Goal: Information Seeking & Learning: Find contact information

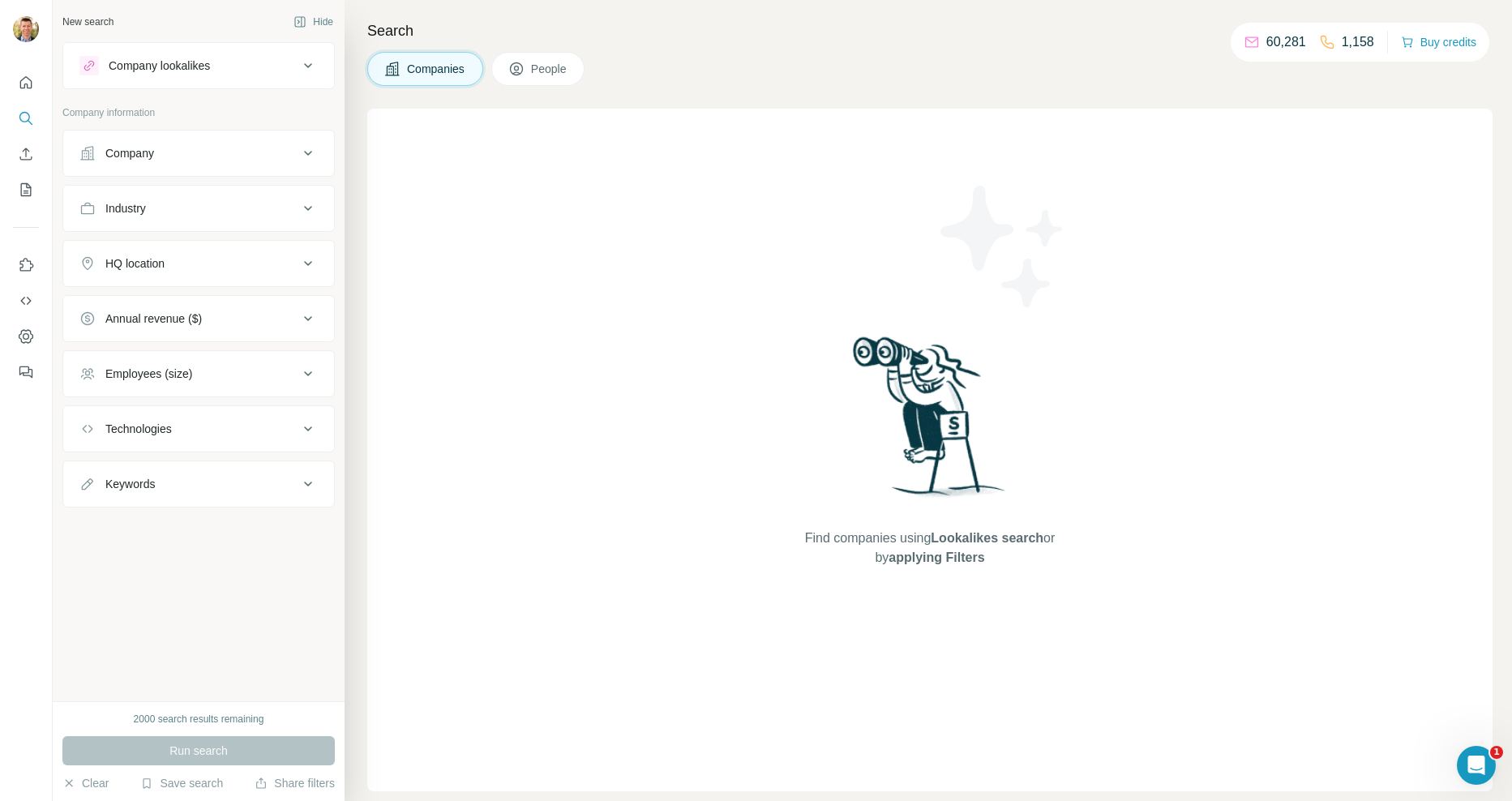
click at [177, 67] on div "Company lookalikes" at bounding box center [159, 66] width 101 height 16
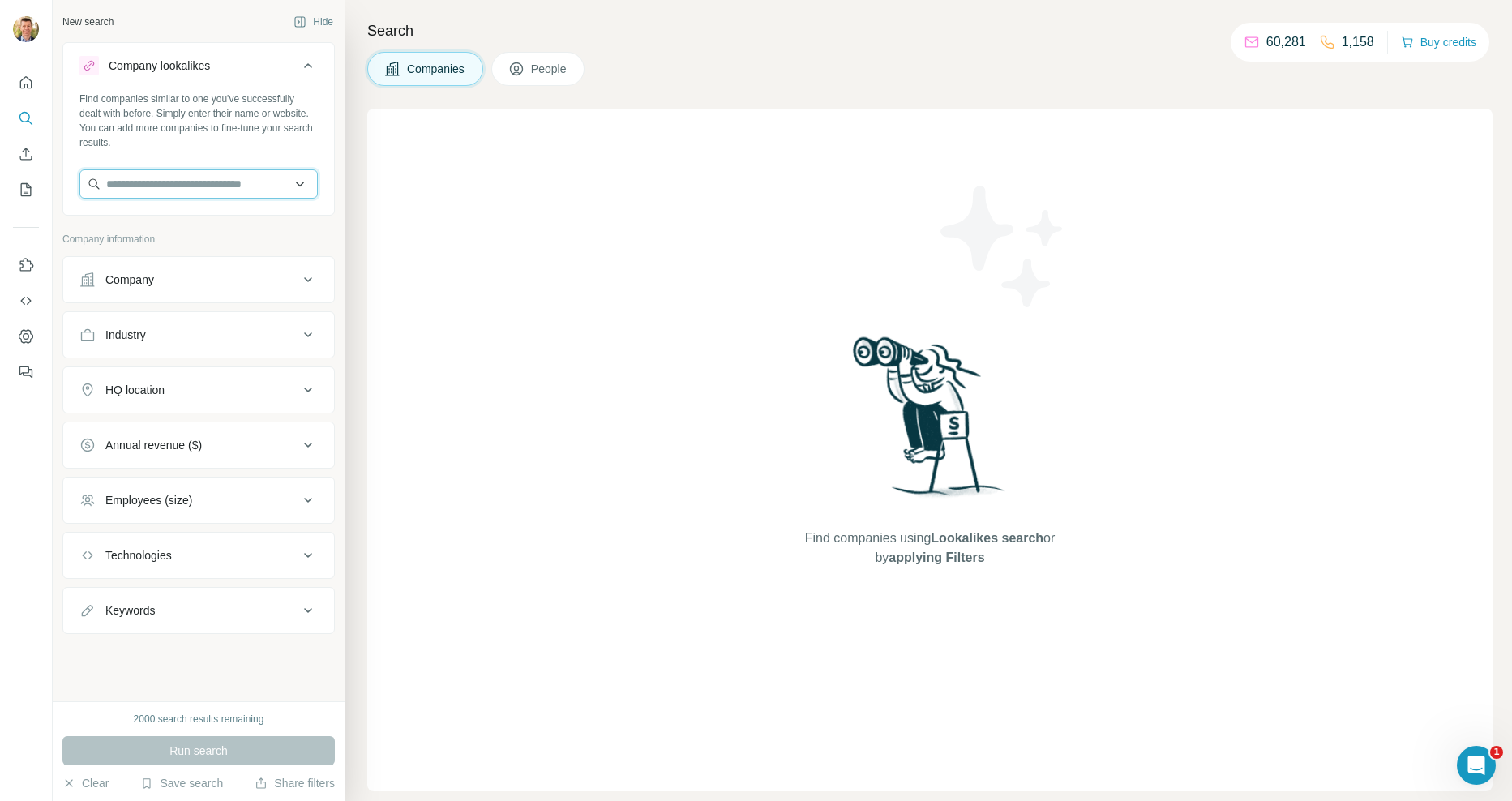
click at [171, 183] on input "text" at bounding box center [199, 184] width 238 height 29
type input "*******"
click at [158, 223] on p "TIXA [GEOGRAPHIC_DATA]" at bounding box center [198, 221] width 146 height 16
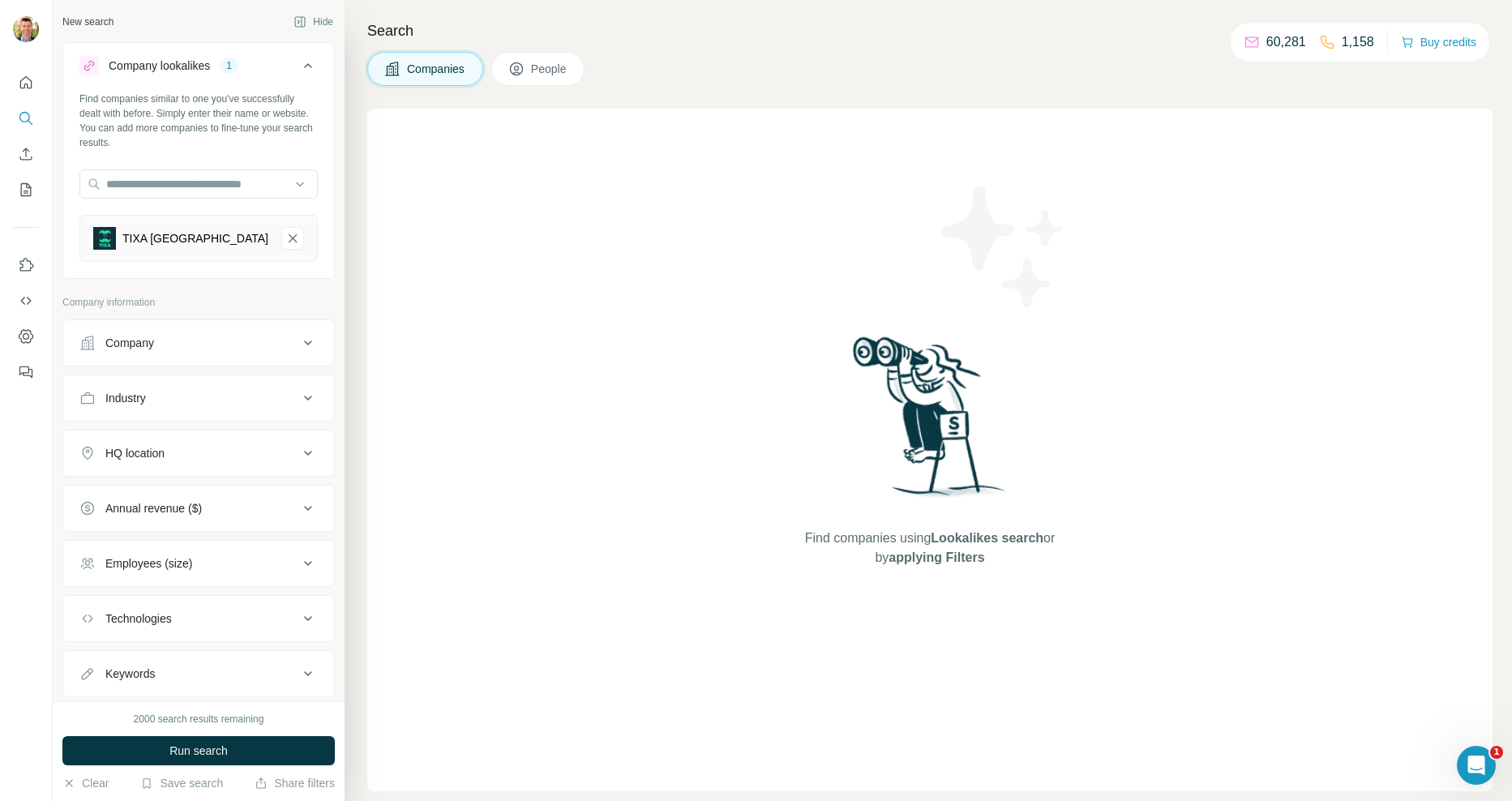
click at [189, 454] on div "HQ location" at bounding box center [189, 453] width 219 height 16
click at [180, 495] on input "text" at bounding box center [199, 493] width 238 height 29
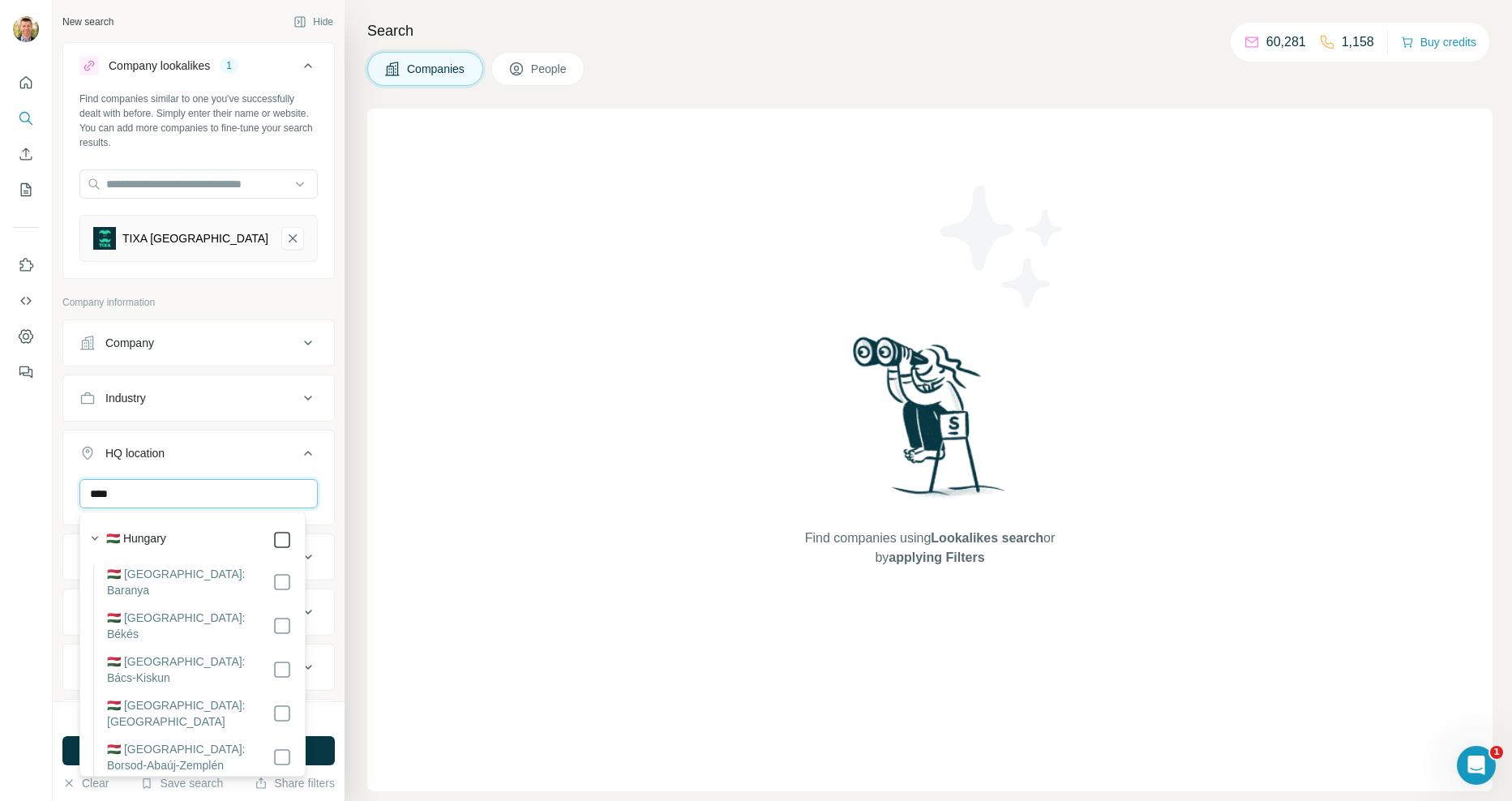
type input "****"
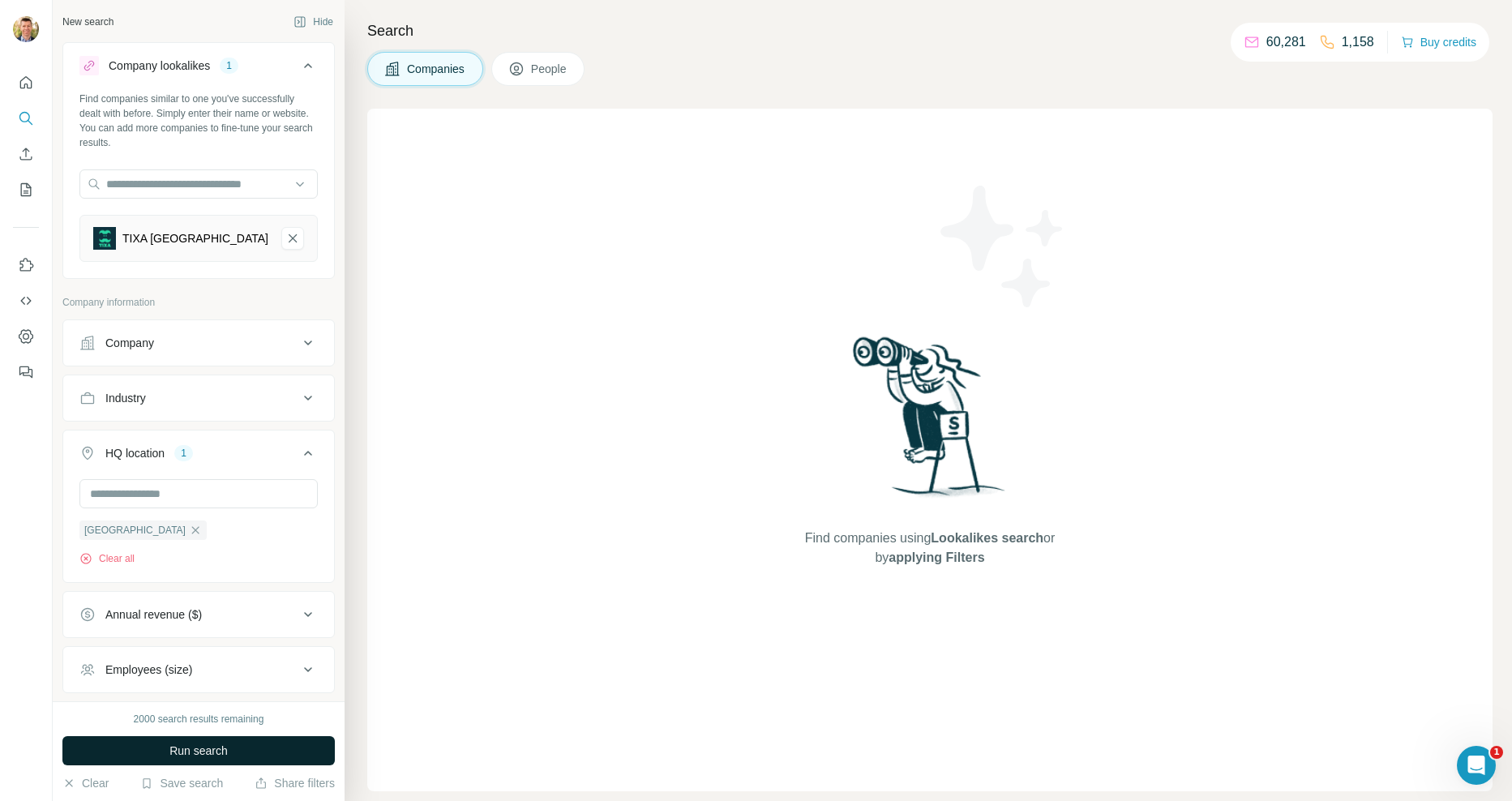
click at [200, 752] on span "Run search" at bounding box center [199, 750] width 59 height 16
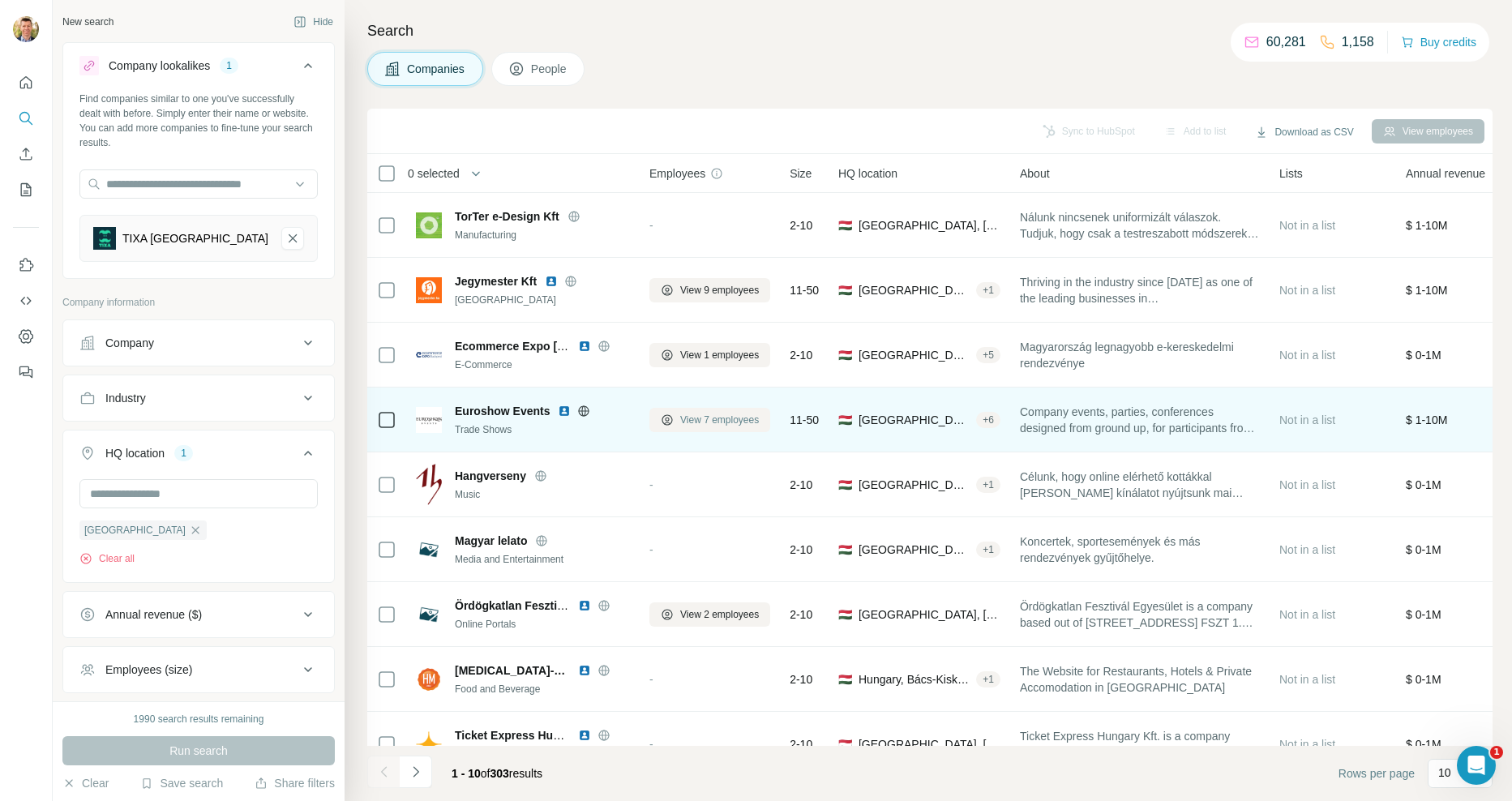
click at [744, 423] on span "View 7 employees" at bounding box center [719, 419] width 78 height 15
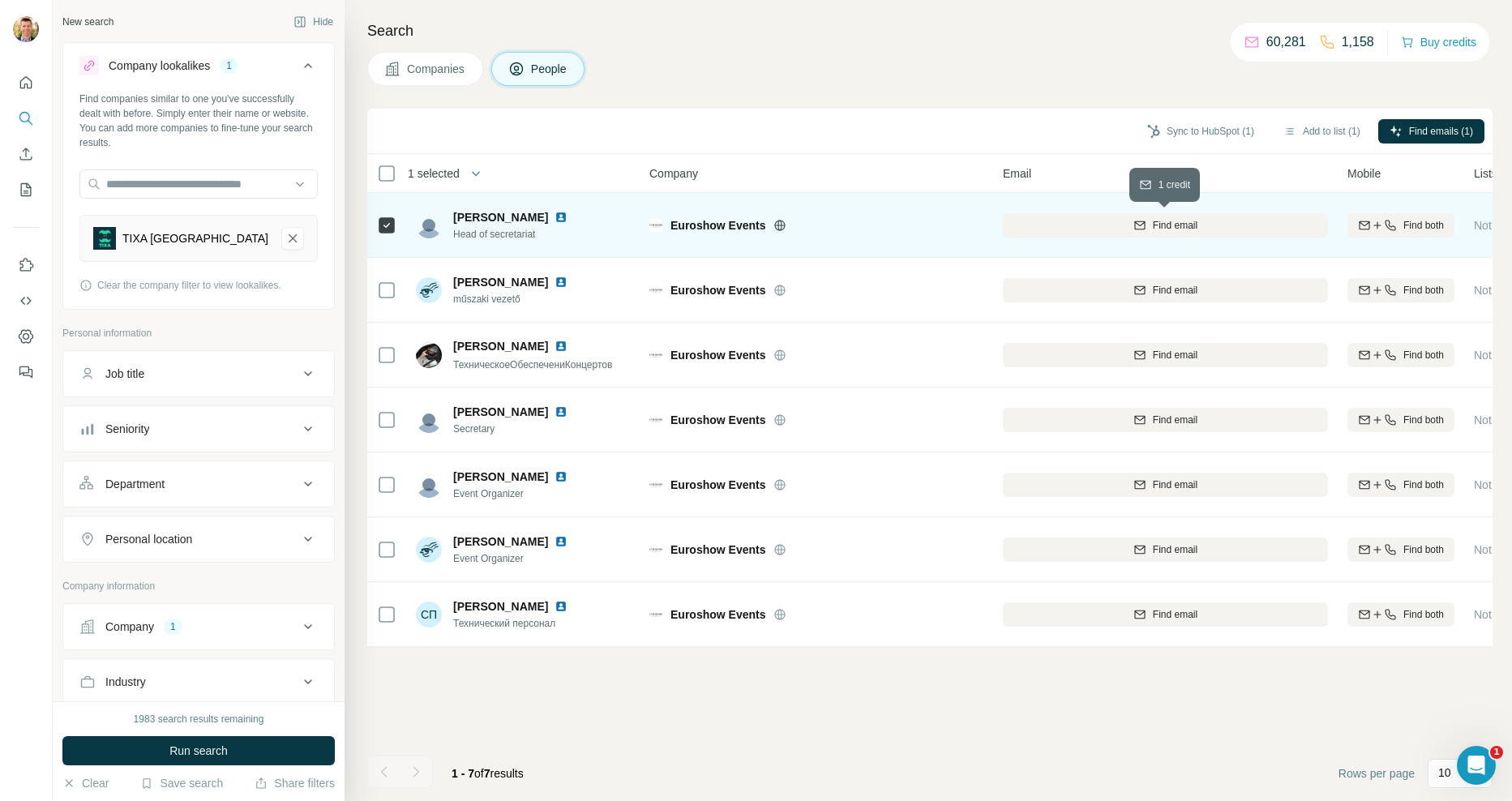
click at [1169, 227] on span "Find email" at bounding box center [1174, 225] width 45 height 15
click at [24, 85] on icon "Quick start" at bounding box center [26, 82] width 12 height 12
